Goal: Task Accomplishment & Management: Complete application form

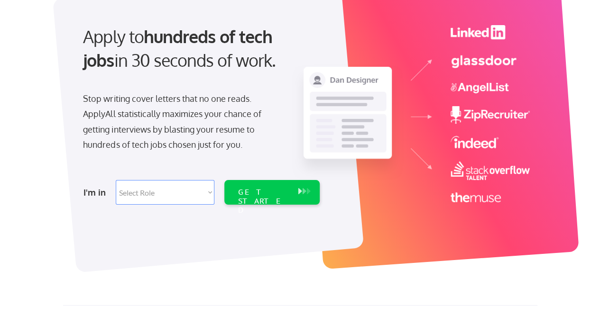
scroll to position [85, 0]
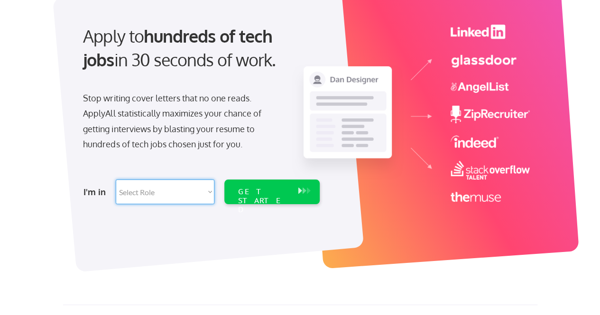
click at [161, 200] on select "Select Role Software Engineering Product Management Customer Success Sales UI/U…" at bounding box center [165, 192] width 99 height 25
select select ""data_science___analytics""
click at [116, 180] on select "Select Role Software Engineering Product Management Customer Success Sales UI/U…" at bounding box center [165, 192] width 99 height 25
select select ""data_science___analytics""
click at [243, 189] on div "GET STARTED" at bounding box center [263, 201] width 51 height 28
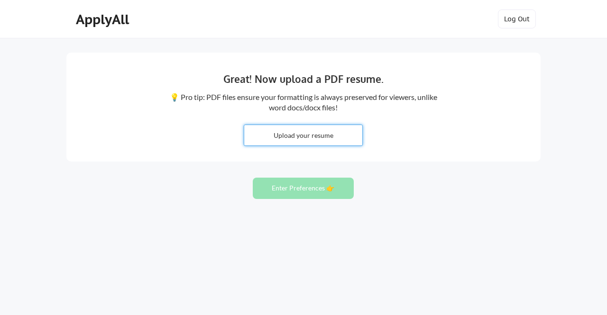
click at [328, 128] on input "file" at bounding box center [303, 135] width 118 height 20
type input "C:\fakepath\Reshma_Kumar_Gowda_Resume.pdf"
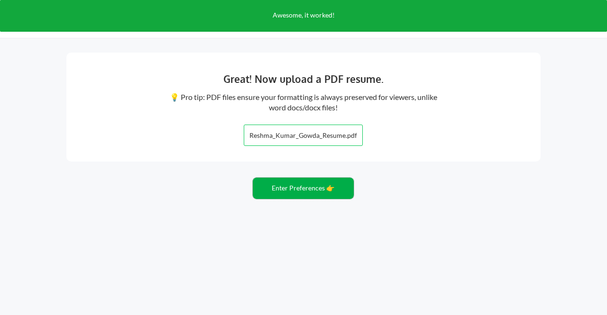
click at [291, 186] on button "Enter Preferences 👉" at bounding box center [303, 188] width 101 height 21
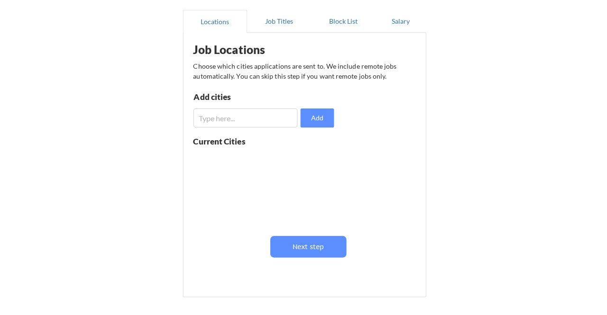
scroll to position [86, 0]
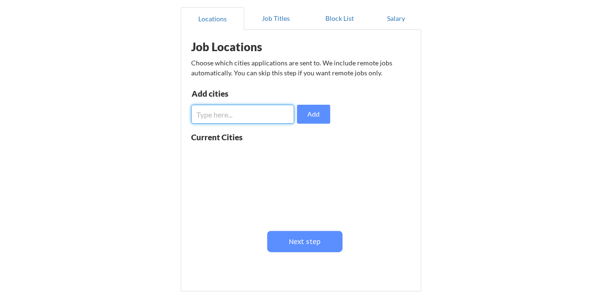
click at [261, 116] on input "input" at bounding box center [242, 114] width 103 height 19
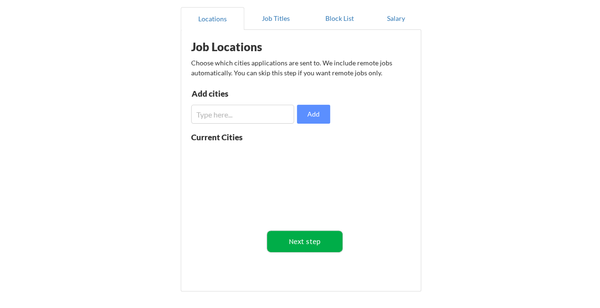
click at [301, 236] on button "Next step" at bounding box center [304, 241] width 75 height 21
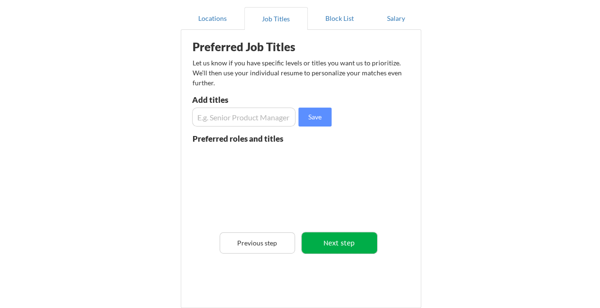
click at [327, 242] on button "Next step" at bounding box center [339, 242] width 75 height 21
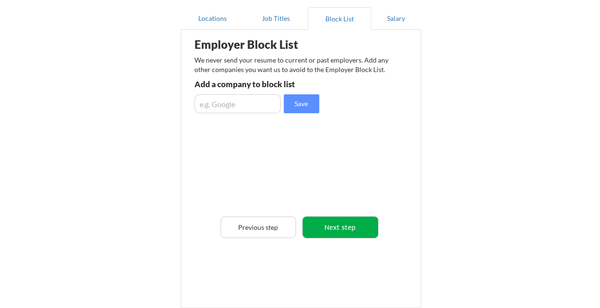
click at [328, 228] on button "Next step" at bounding box center [340, 227] width 75 height 21
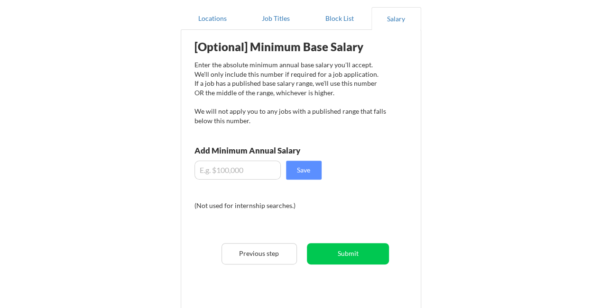
click at [327, 241] on div "[Optional] Minimum Base Salary Enter the absolute minimum annual base salary yo…" at bounding box center [303, 170] width 234 height 271
click at [333, 249] on button "Submit" at bounding box center [348, 253] width 82 height 21
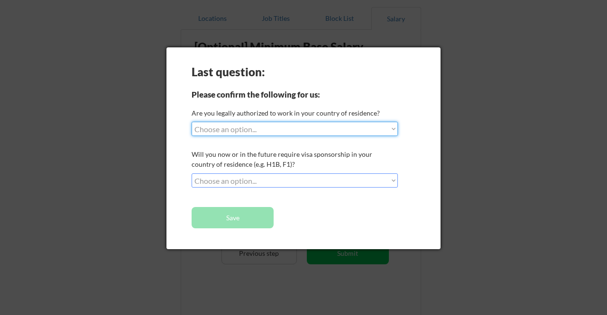
click at [295, 132] on select "Choose an option... Yes, I am a US Citizen Yes, I am a Canadian Citizen Yes, I …" at bounding box center [295, 129] width 206 height 14
select select ""yes__i_am_here_on_a_visa__h1b__opt__etc__""
click at [192, 122] on select "Choose an option... Yes, I am a US Citizen Yes, I am a Canadian Citizen Yes, I …" at bounding box center [295, 129] width 206 height 14
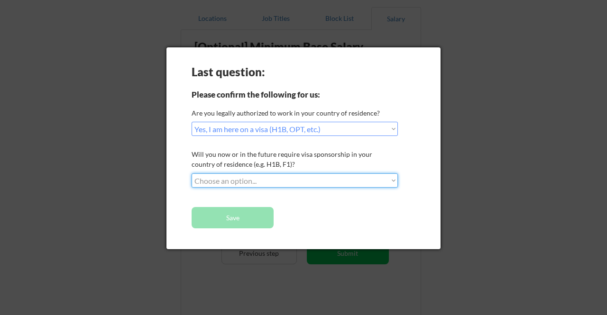
click at [272, 175] on select "Choose an option... No, I will not need sponsorship Yes, I will need sponsorship" at bounding box center [295, 181] width 206 height 14
select select ""no__i_will_not_need_sponsorship""
click at [192, 174] on select "Choose an option... No, I will not need sponsorship Yes, I will need sponsorship" at bounding box center [295, 181] width 206 height 14
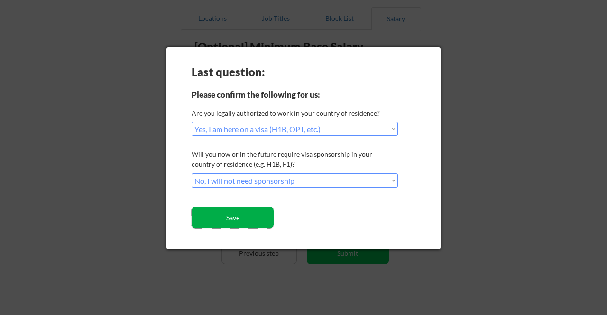
click at [247, 215] on button "Save" at bounding box center [233, 217] width 82 height 21
